Goal: Use online tool/utility: Use online tool/utility

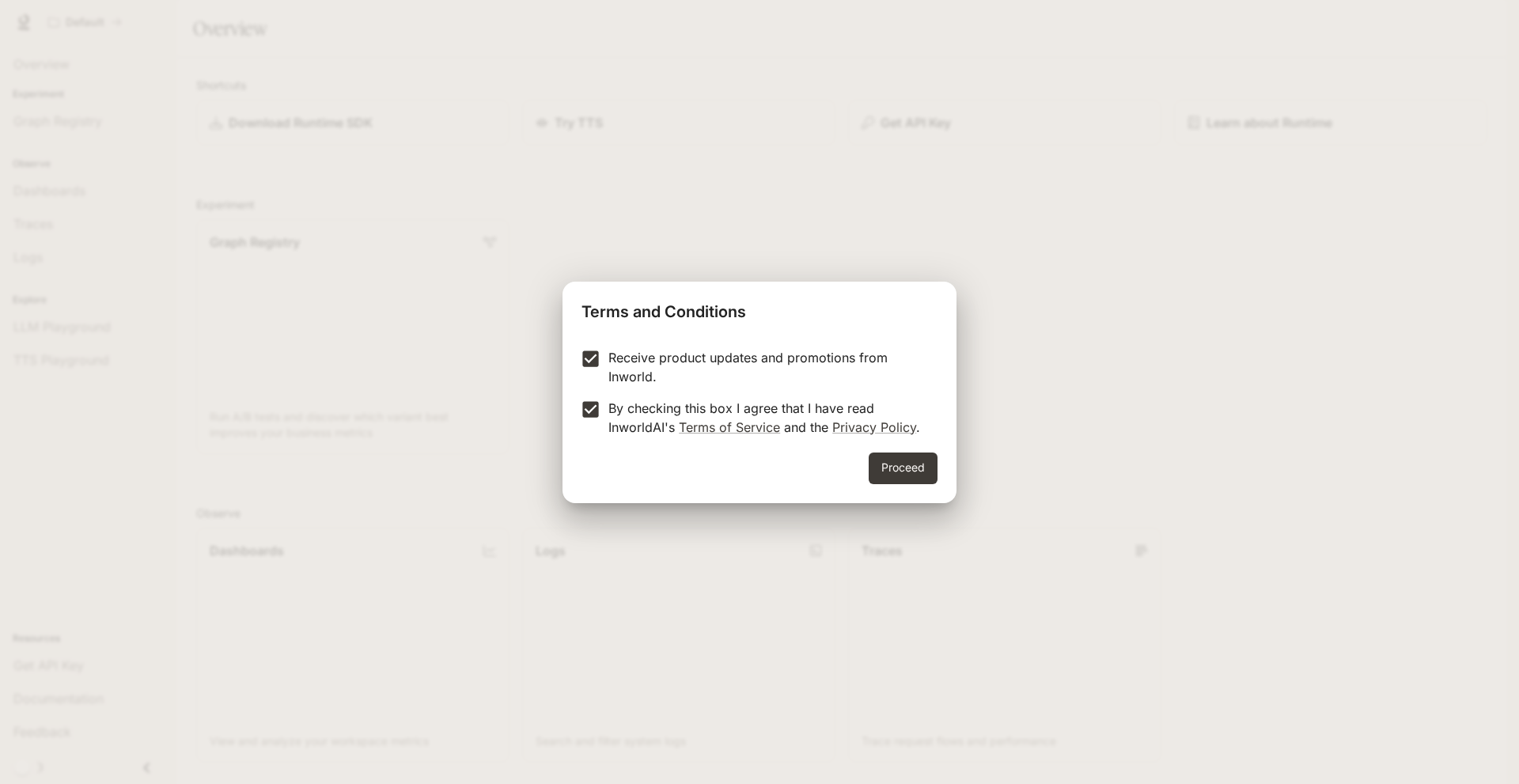
click at [907, 446] on div "Receive product updates and promotions from Inworld. By checking this box I agr…" at bounding box center [760, 394] width 394 height 117
click at [904, 466] on button "Proceed" at bounding box center [903, 468] width 69 height 31
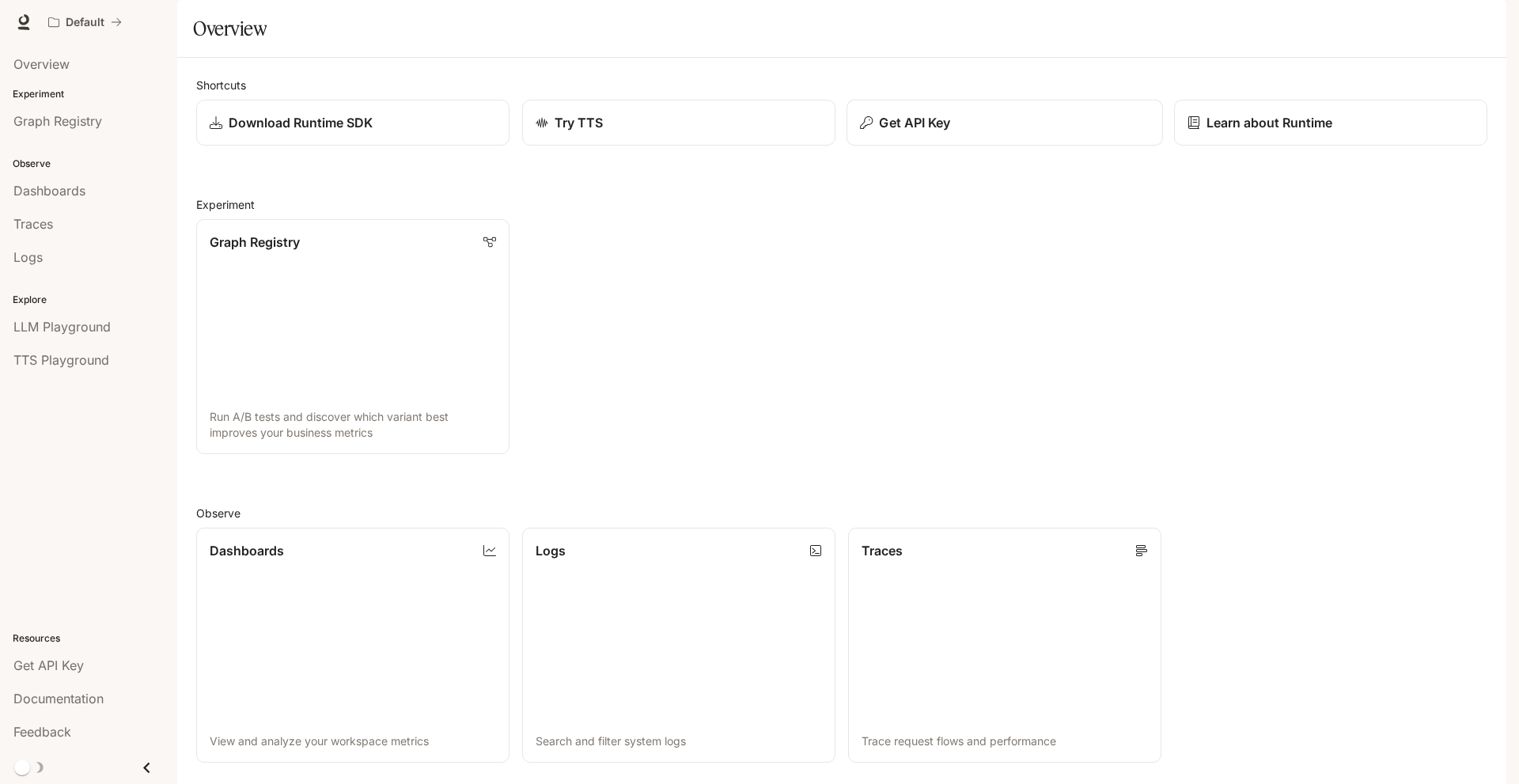
click at [895, 132] on p "Get API Key" at bounding box center [915, 122] width 72 height 19
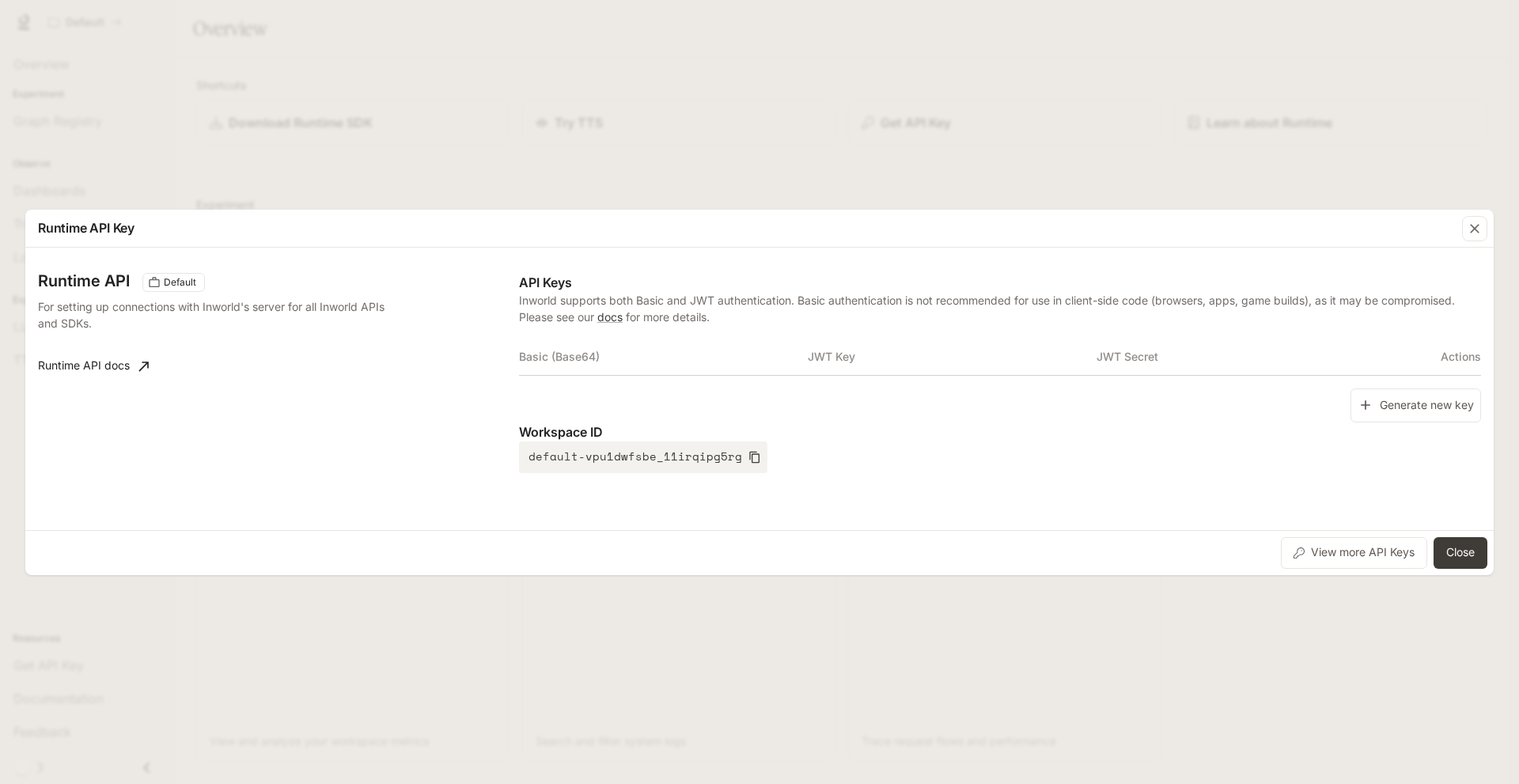
click at [726, 173] on div "Runtime API Key Runtime API Default For setting up connections with Inworld's s…" at bounding box center [759, 392] width 1519 height 784
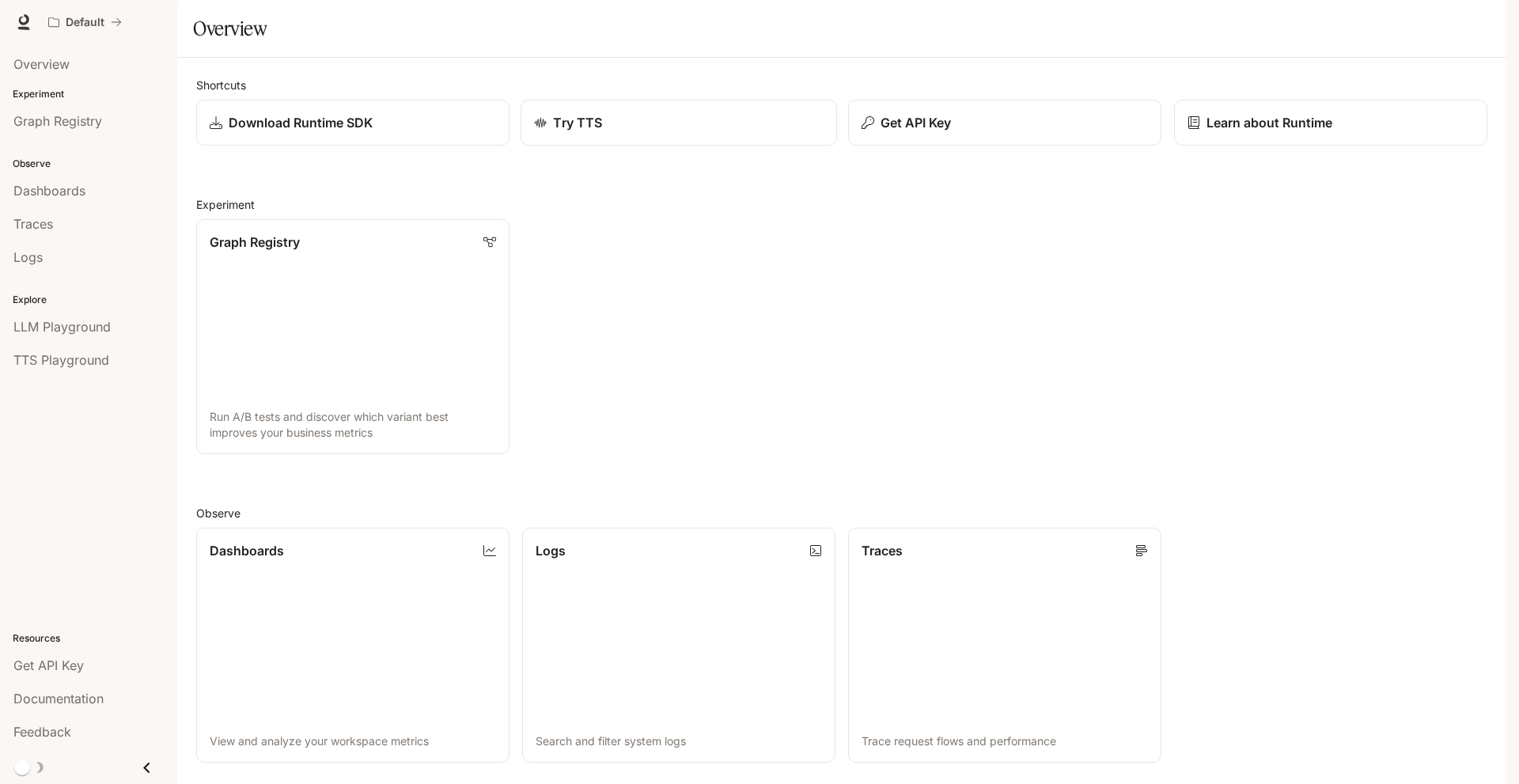
click at [589, 132] on p "Try TTS" at bounding box center [577, 122] width 49 height 19
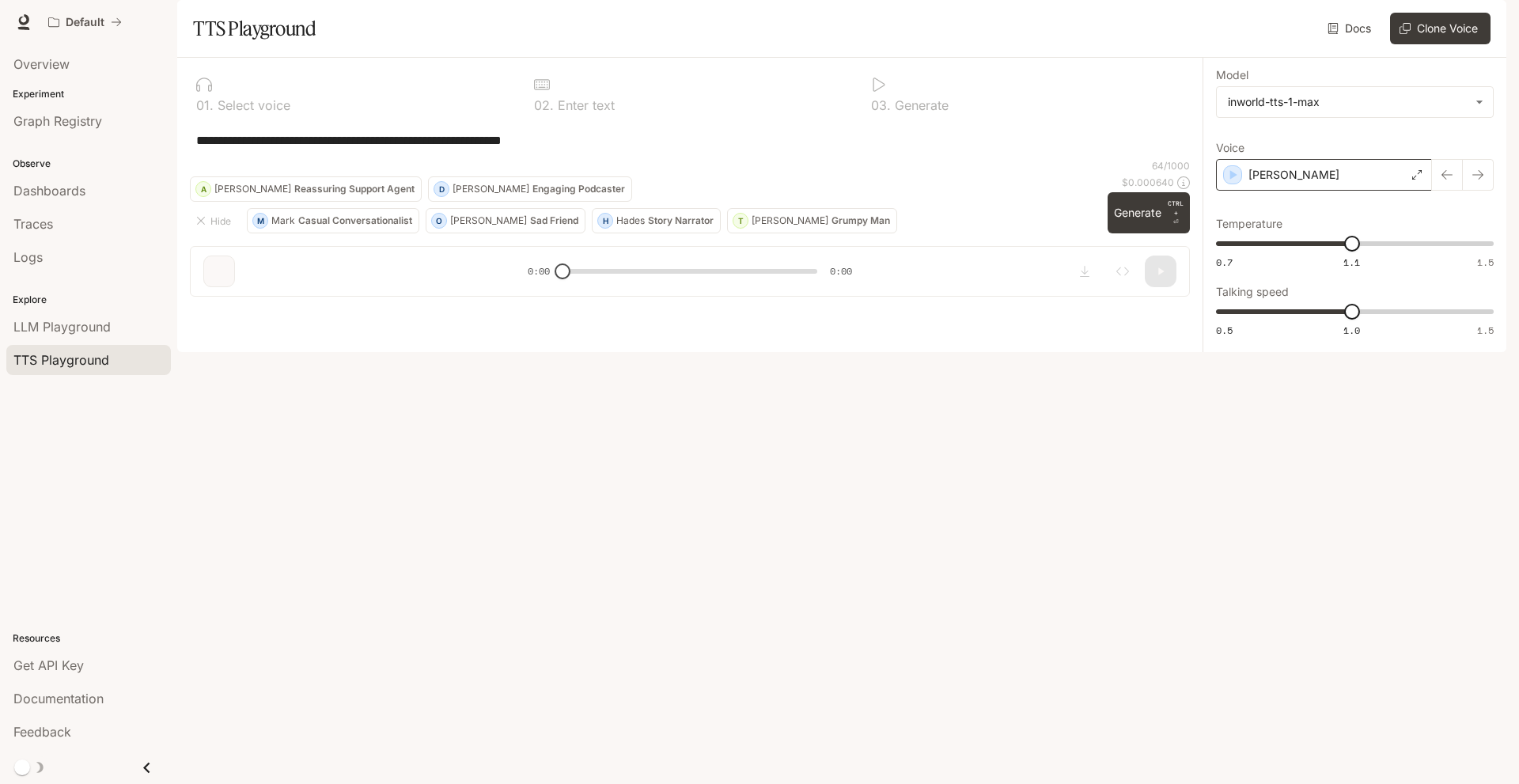
click at [1341, 191] on div "[PERSON_NAME]" at bounding box center [1324, 175] width 216 height 31
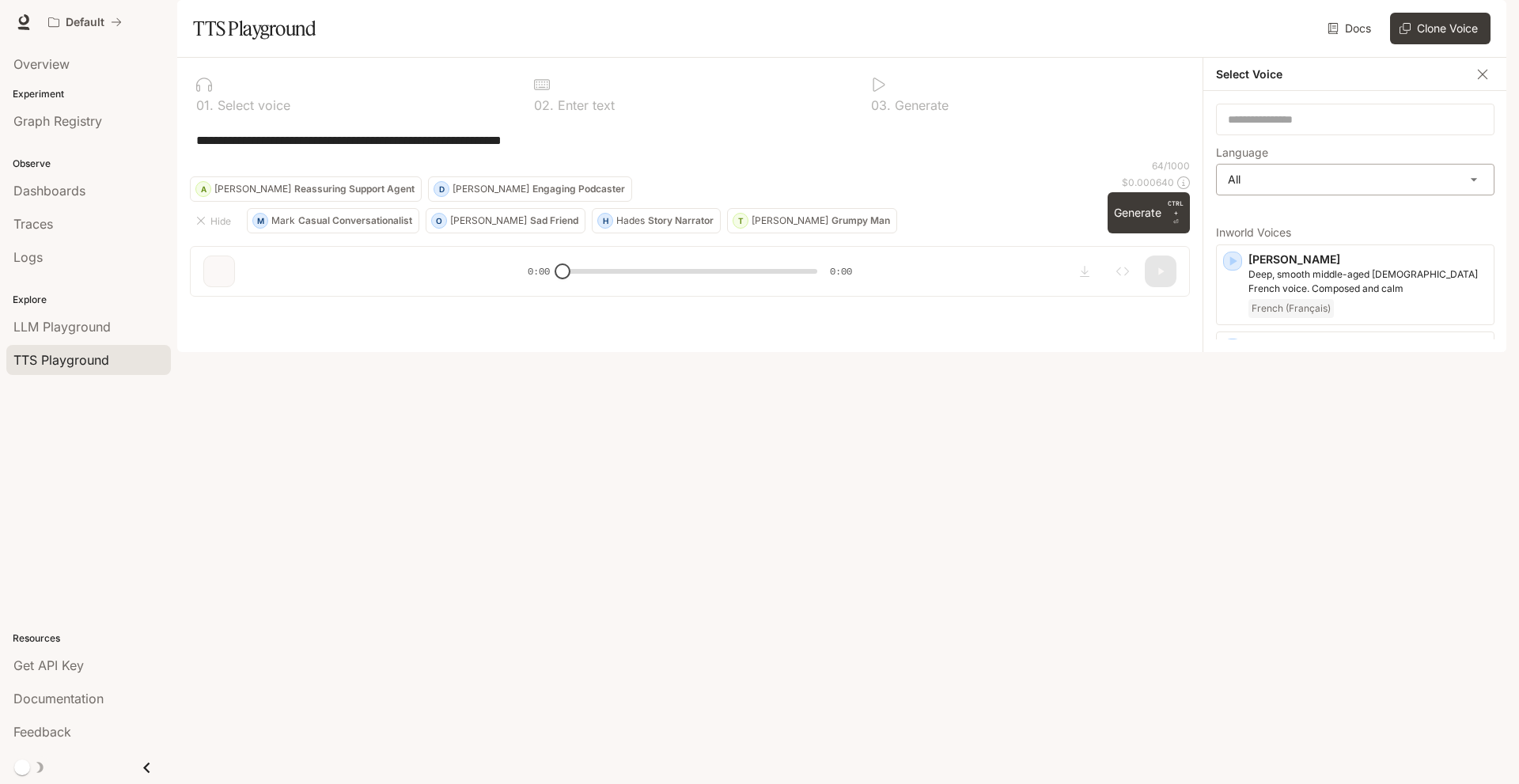
click at [1267, 235] on body "**********" at bounding box center [759, 392] width 1519 height 784
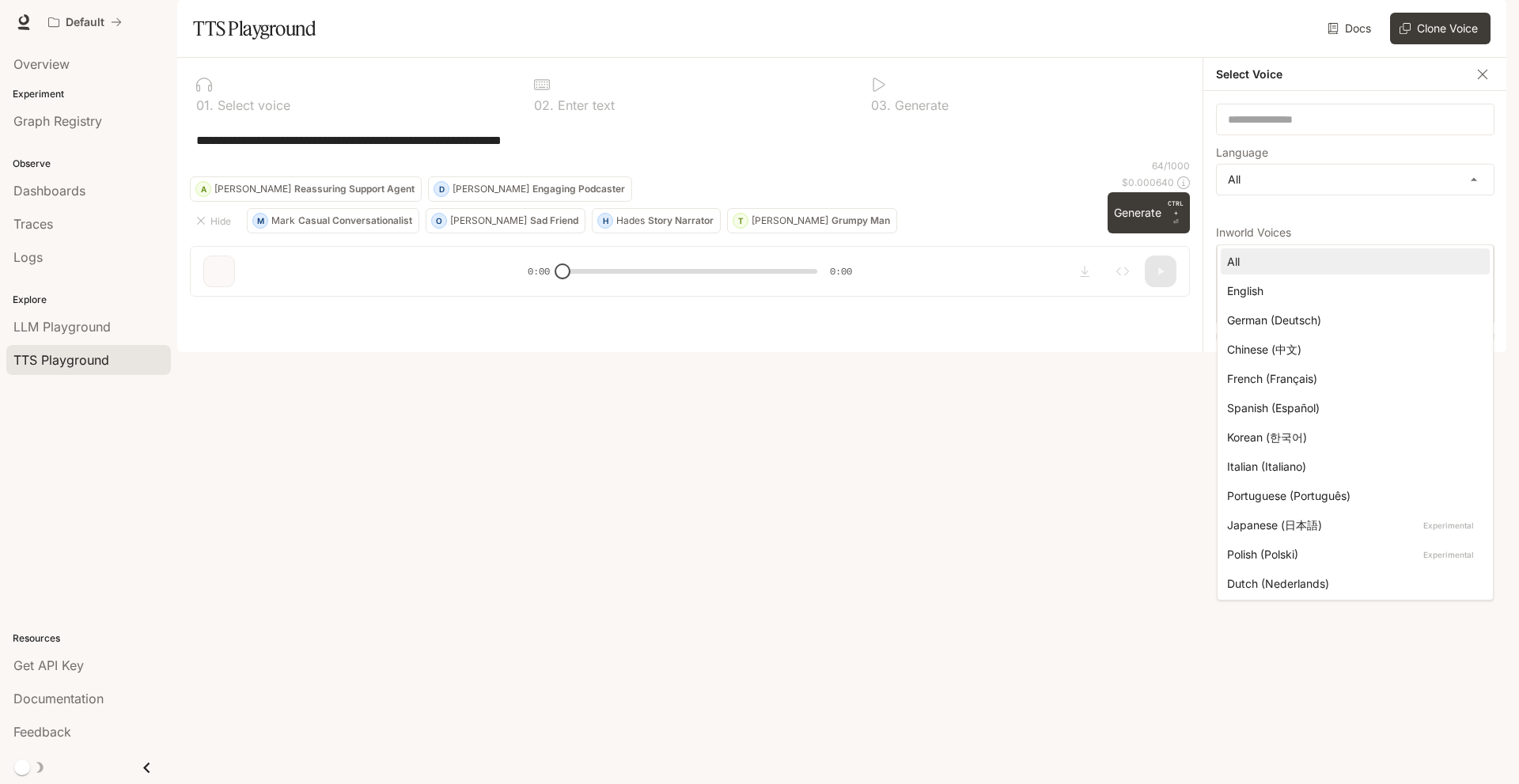
click at [1269, 231] on div at bounding box center [759, 392] width 1519 height 784
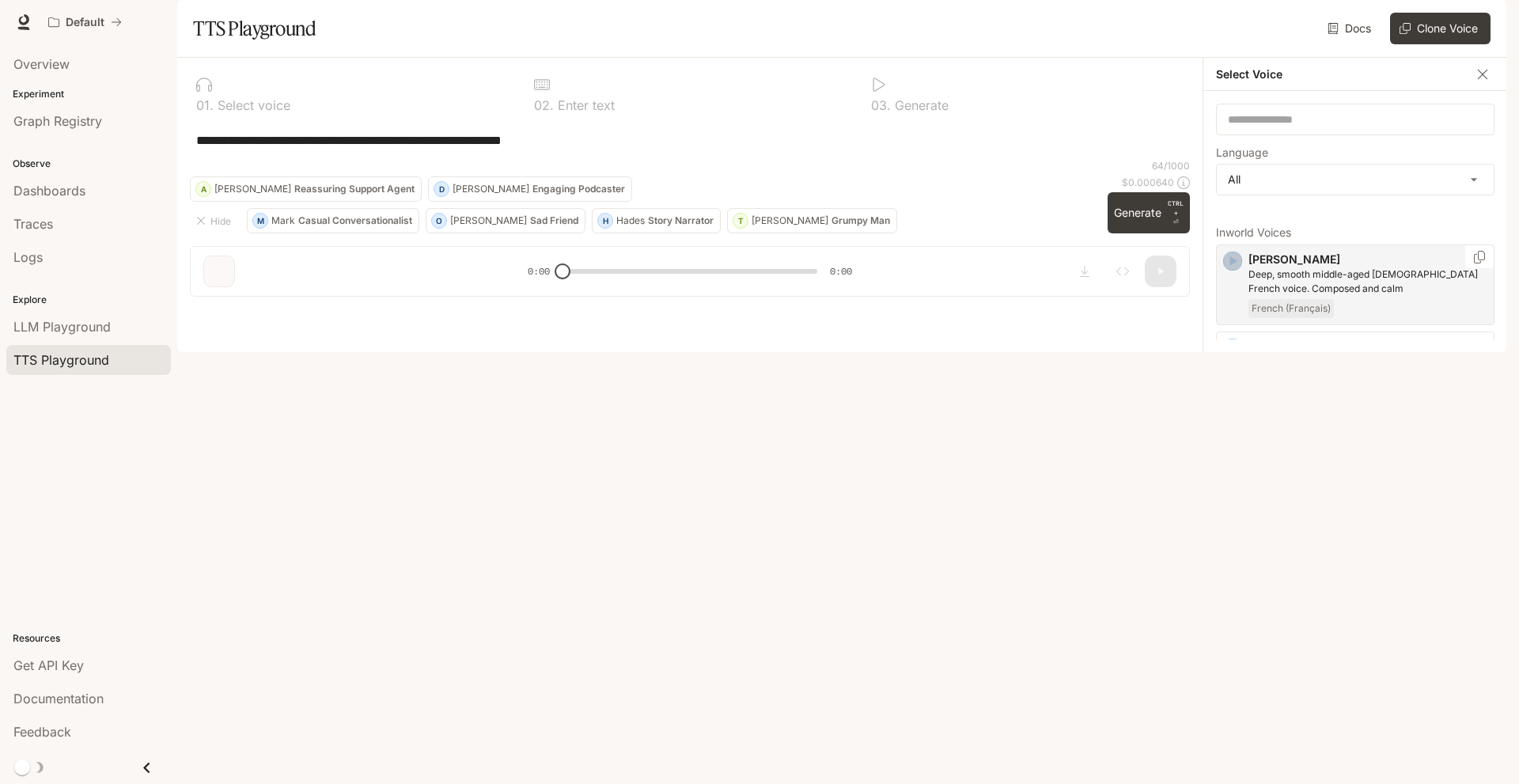
click at [1239, 269] on icon "button" at bounding box center [1233, 261] width 16 height 16
click at [1235, 356] on icon "button" at bounding box center [1233, 348] width 16 height 16
click at [1304, 127] on input "text" at bounding box center [1355, 120] width 277 height 16
type input "*"
